Goal: Information Seeking & Learning: Find specific page/section

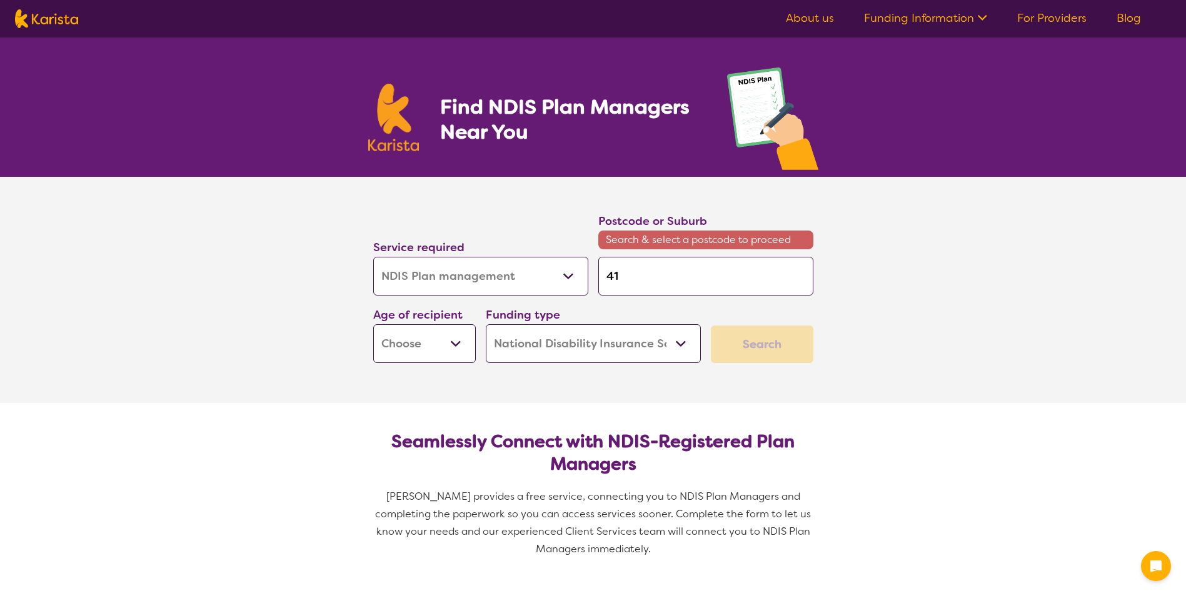
select select "NDIS Plan management"
select select "NDIS"
select select "NDIS Plan management"
select select "NDIS"
type input "410"
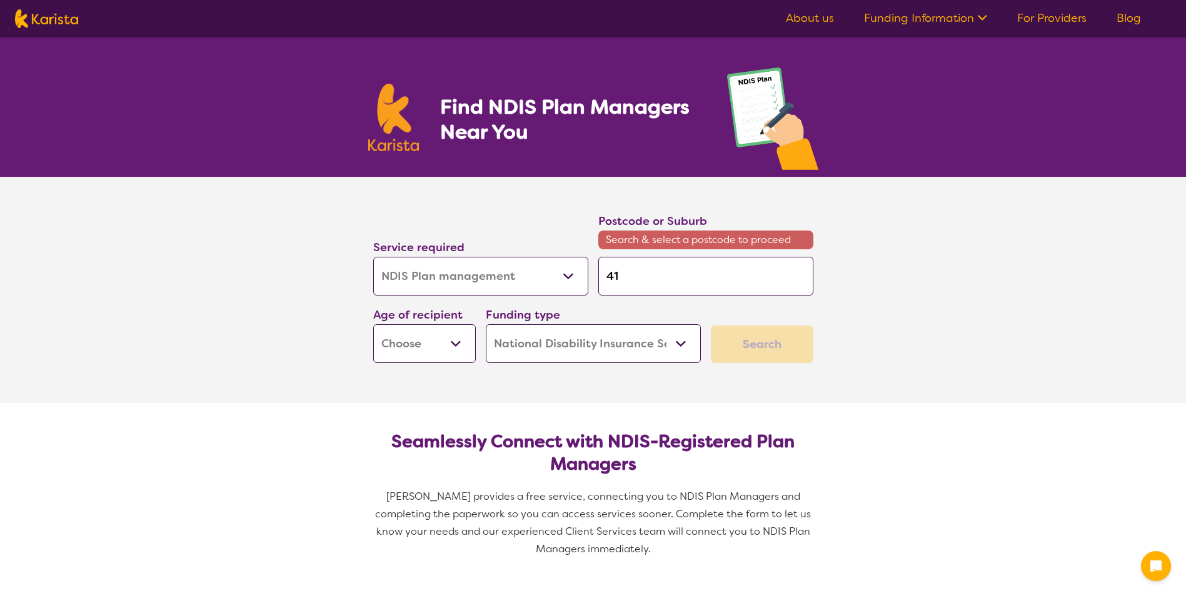
type input "410"
type input "4107"
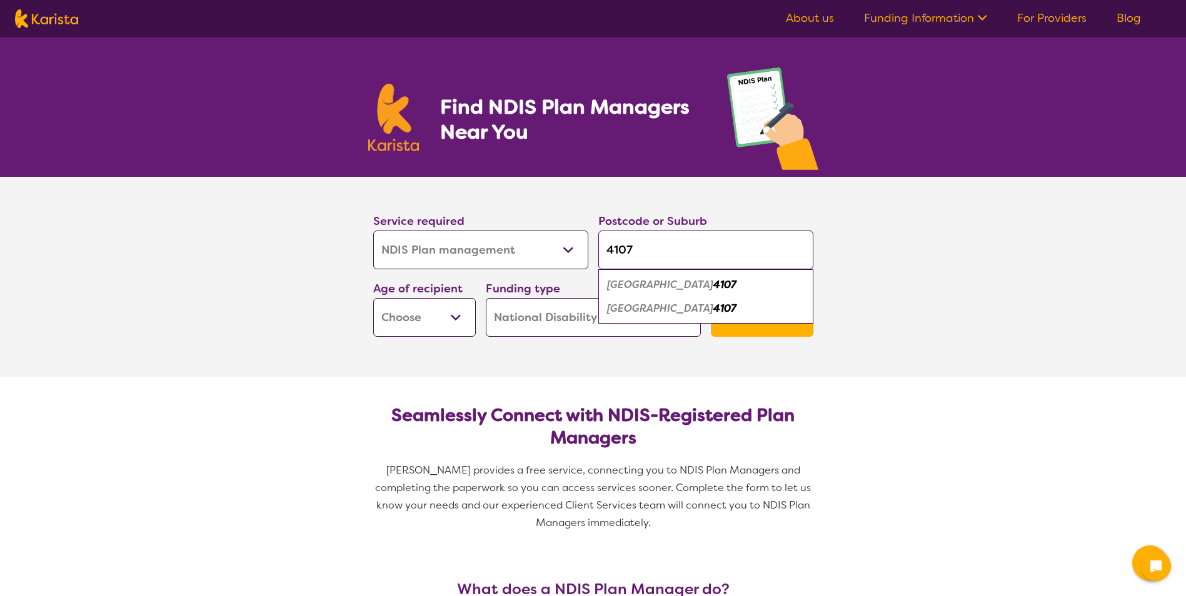
type input "4107"
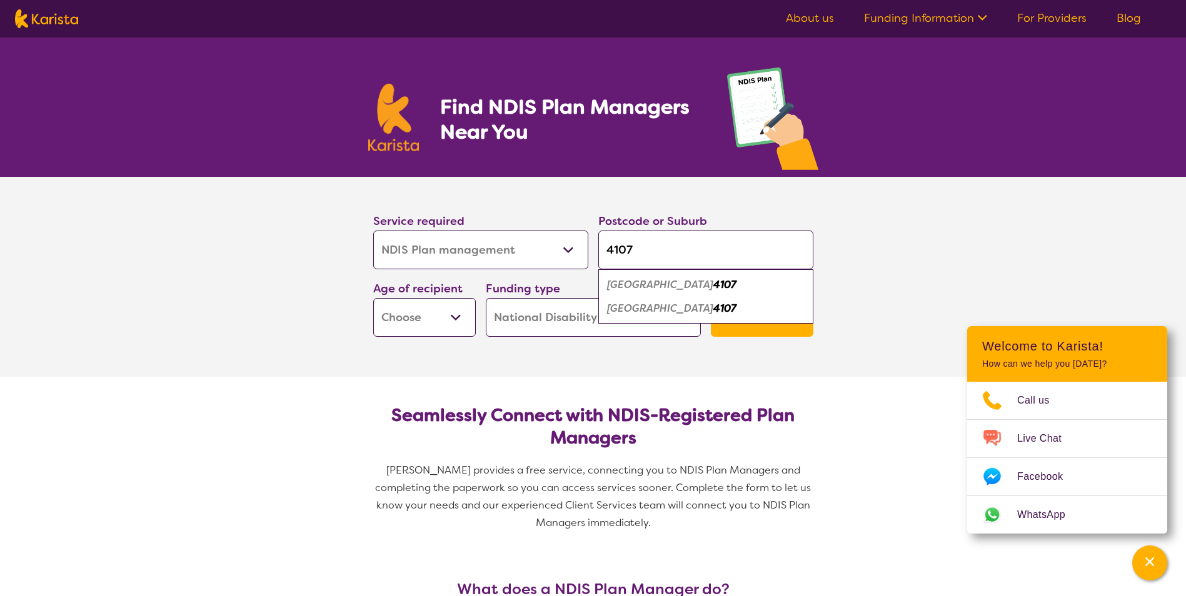
drag, startPoint x: 658, startPoint y: 274, endPoint x: 658, endPoint y: 282, distance: 8.1
click at [658, 282] on div "Salisbury 4107" at bounding box center [705, 285] width 202 height 24
click at [658, 282] on div "Funding type Home Care Package (HCP) National Disability Insurance Scheme (NDIS…" at bounding box center [593, 307] width 215 height 57
click at [441, 325] on select "Early Childhood - 0 to 9 Child - 10 to 11 Adolescent - 12 to 17 Adult - 18 to 6…" at bounding box center [424, 317] width 102 height 39
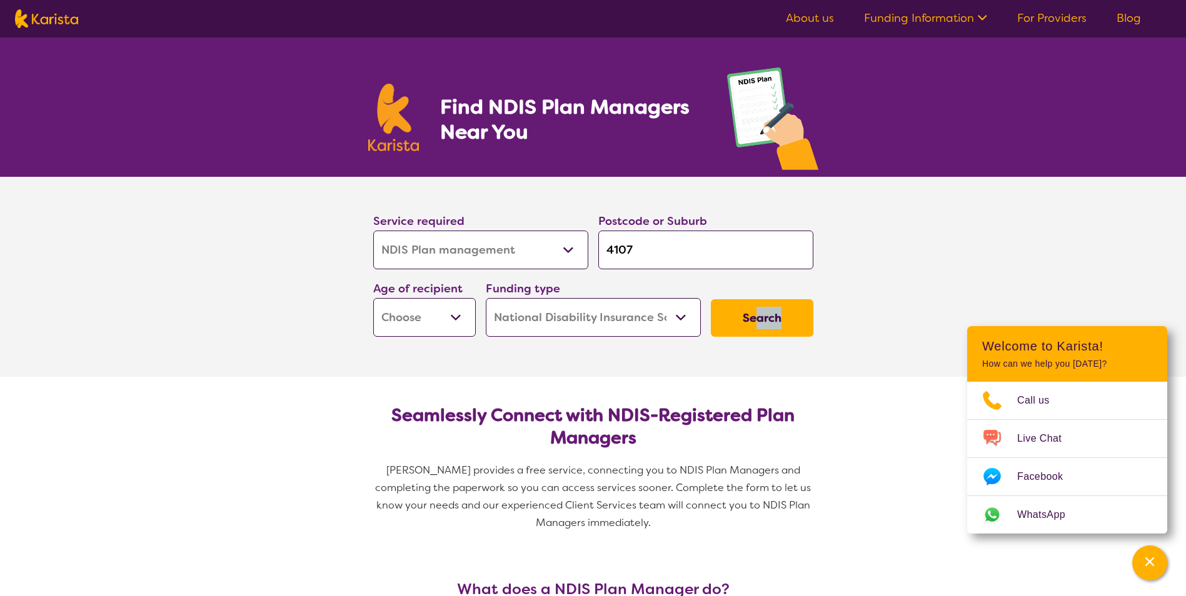
drag, startPoint x: 762, startPoint y: 339, endPoint x: 749, endPoint y: 310, distance: 31.9
click at [749, 310] on div "Search" at bounding box center [762, 317] width 112 height 47
click at [749, 310] on button "Search" at bounding box center [762, 317] width 102 height 37
click at [442, 307] on select "Early Childhood - 0 to 9 Child - 10 to 11 Adolescent - 12 to 17 Adult - 18 to 6…" at bounding box center [424, 317] width 102 height 39
select select "CH"
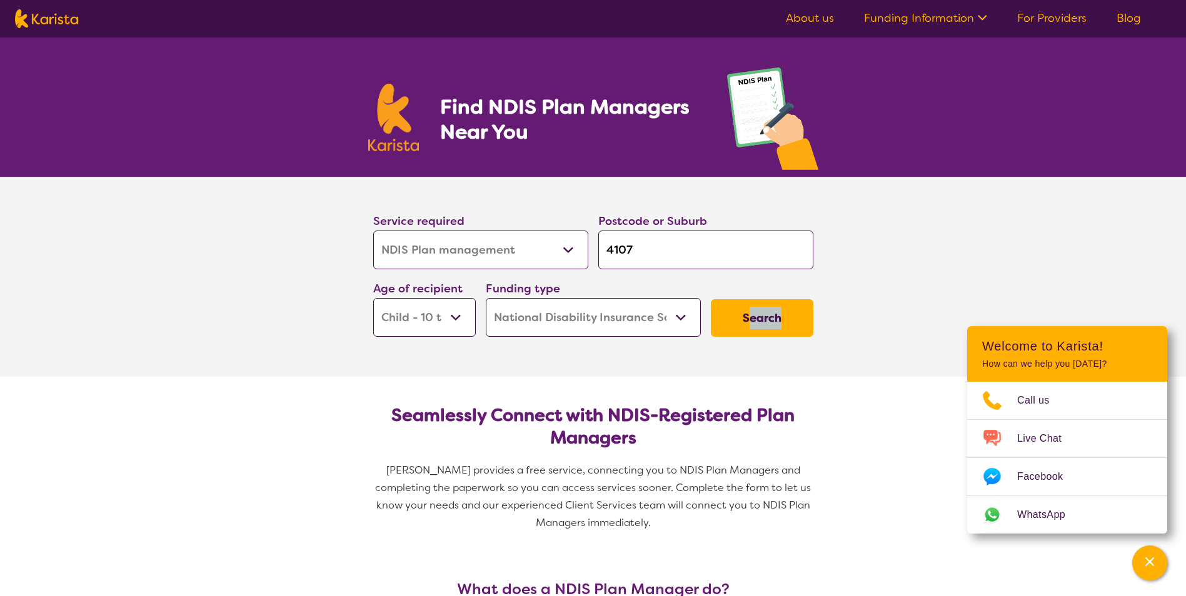
click at [373, 298] on select "Early Childhood - 0 to 9 Child - 10 to 11 Adolescent - 12 to 17 Adult - 18 to 6…" at bounding box center [424, 317] width 102 height 39
select select "CH"
click at [765, 326] on button "Search" at bounding box center [762, 317] width 102 height 37
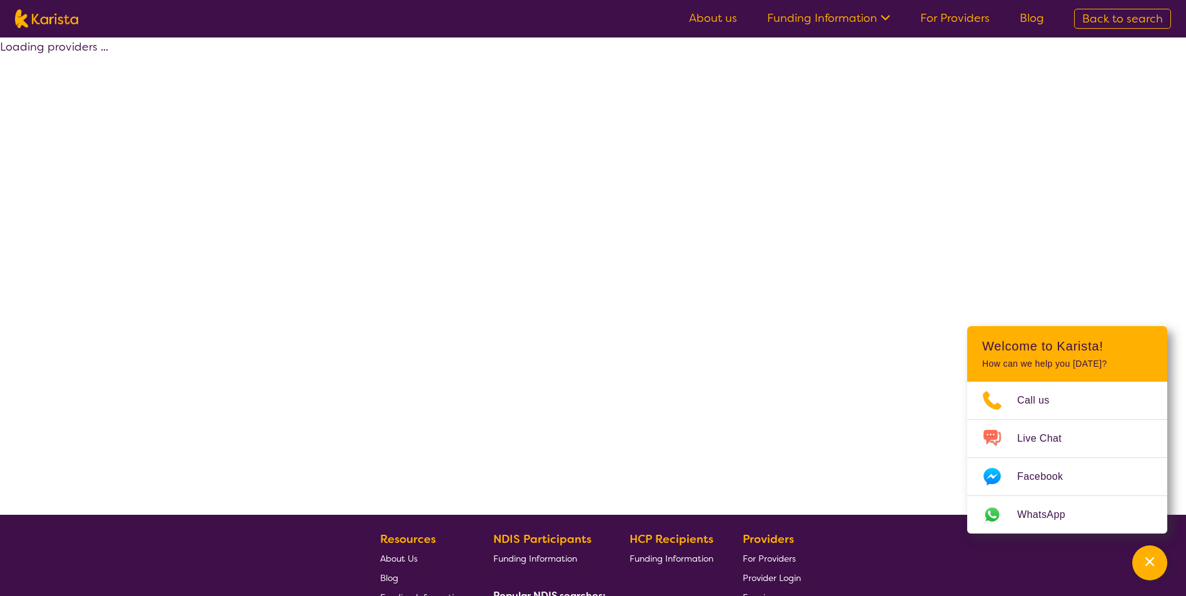
select select "by_score"
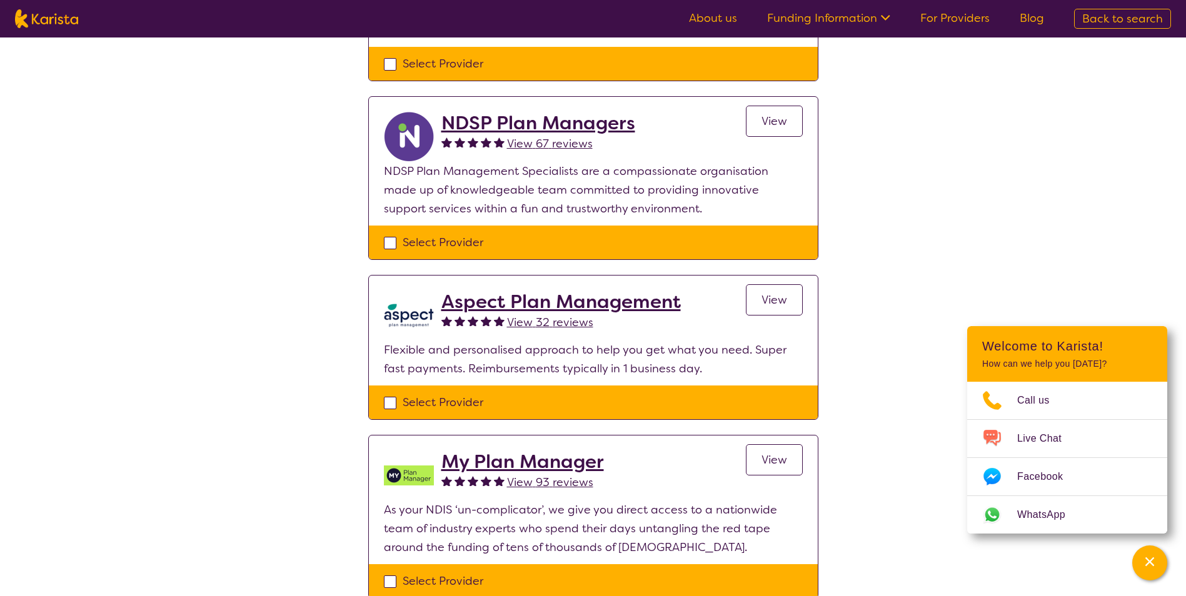
scroll to position [774, 0]
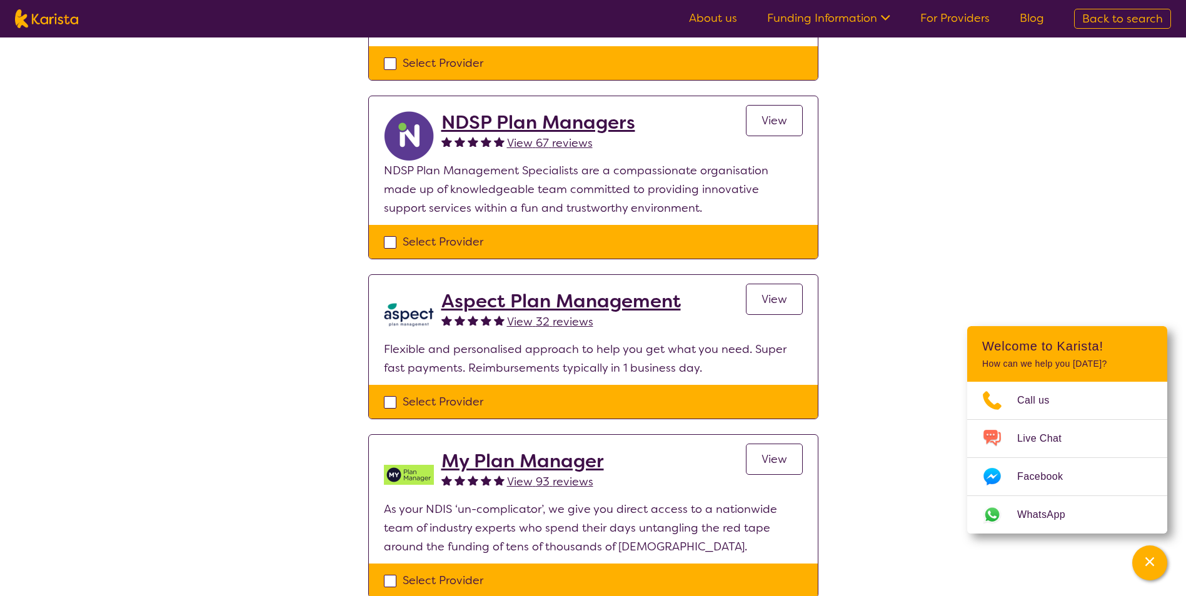
select select "NDIS Plan management"
select select "CH"
select select "NDIS"
select select "NDIS Plan management"
select select "CH"
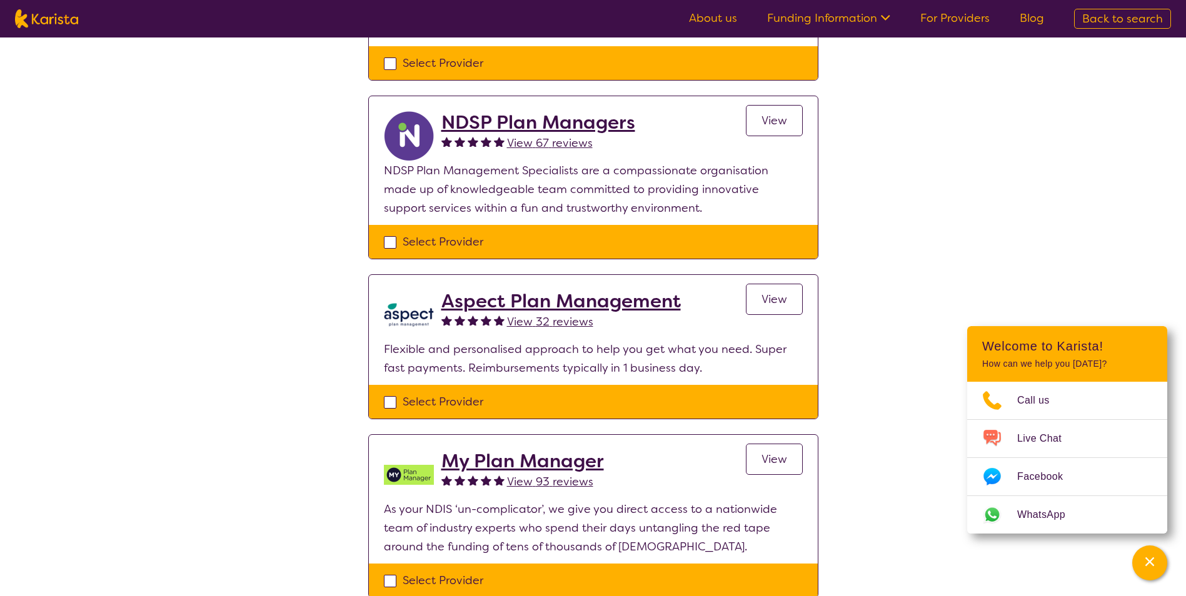
select select "NDIS"
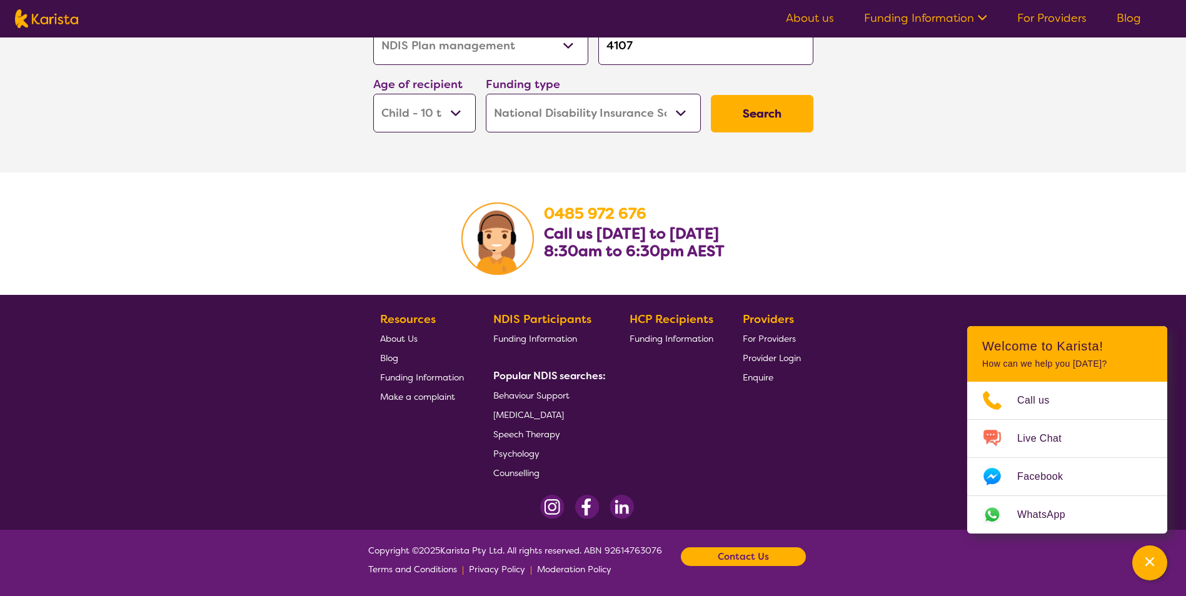
scroll to position [1971, 0]
